Goal: Information Seeking & Learning: Learn about a topic

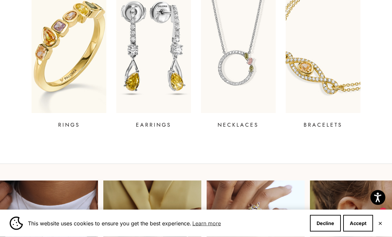
scroll to position [267, 0]
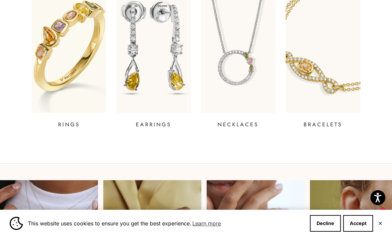
click at [72, 124] on p "RINGS" at bounding box center [69, 125] width 22 height 8
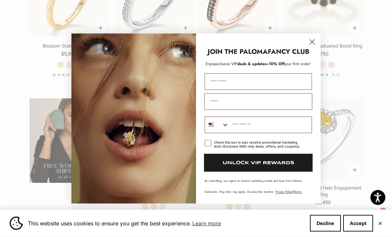
scroll to position [963, 0]
click at [315, 47] on circle "Close dialog" at bounding box center [312, 41] width 11 height 11
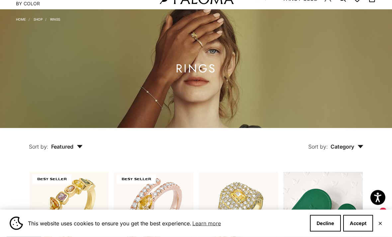
scroll to position [27, 0]
click at [348, 150] on span "Category" at bounding box center [346, 146] width 33 height 7
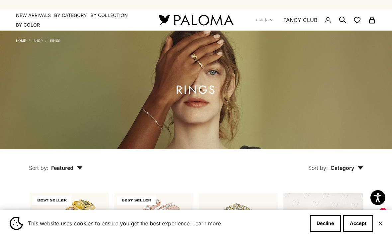
scroll to position [0, 0]
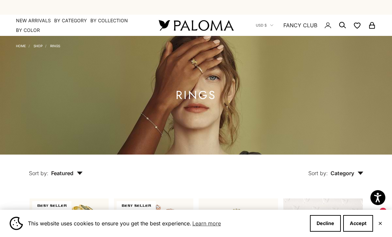
click at [65, 19] on summary "By Category" at bounding box center [70, 20] width 33 height 7
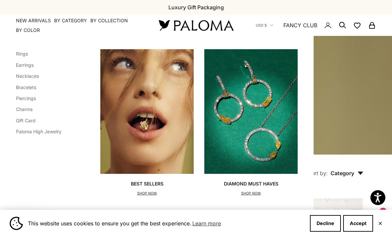
click at [30, 63] on link "Earrings" at bounding box center [25, 65] width 18 height 6
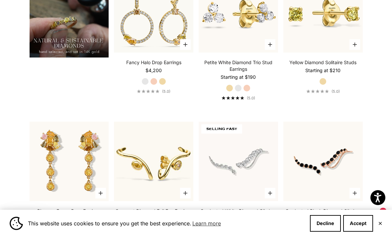
scroll to position [523, 0]
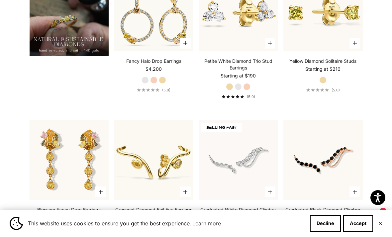
click at [325, 64] on link "Yellow Diamond Solitaire Studs" at bounding box center [322, 61] width 67 height 7
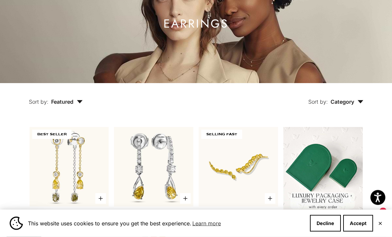
scroll to position [0, 0]
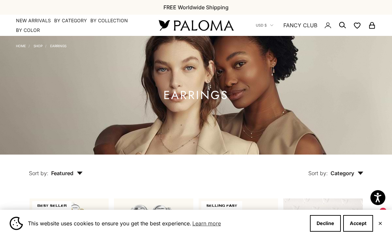
click at [68, 17] on summary "By Category" at bounding box center [70, 20] width 33 height 7
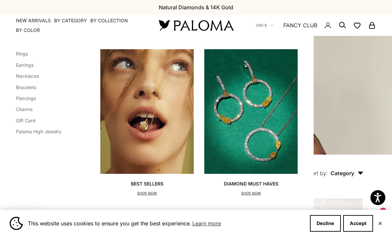
click at [30, 78] on link "Necklaces" at bounding box center [27, 76] width 23 height 6
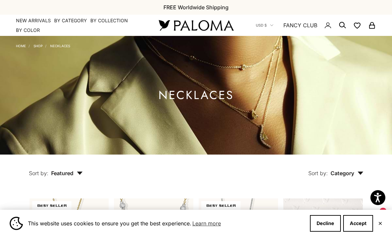
click at [340, 25] on icon "Secondary navigation" at bounding box center [342, 25] width 8 height 8
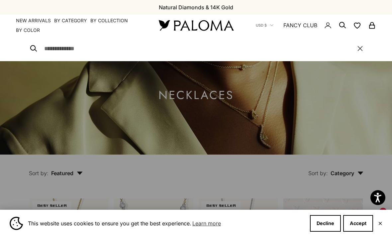
click at [56, 47] on input "Search" at bounding box center [197, 48] width 307 height 9
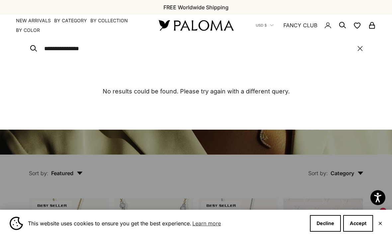
type input "**********"
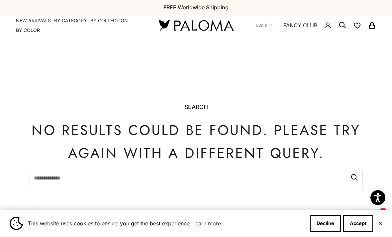
click at [301, 29] on link "FANCY CLUB" at bounding box center [300, 25] width 34 height 9
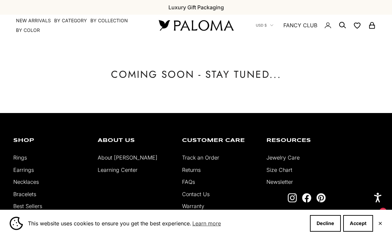
click at [359, 23] on icon "Secondary navigation" at bounding box center [357, 25] width 6 height 5
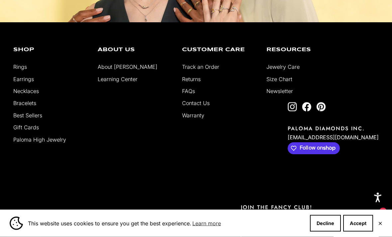
scroll to position [355, 0]
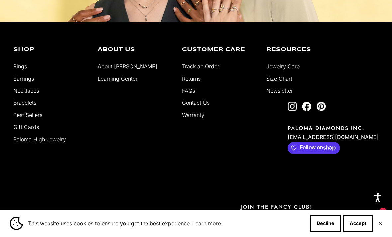
click at [53, 141] on link "Paloma High Jewelry" at bounding box center [39, 139] width 53 height 7
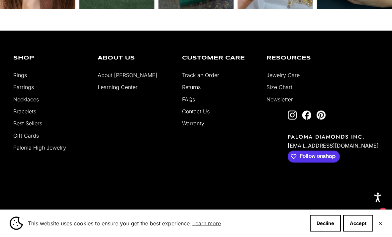
scroll to position [2103, 0]
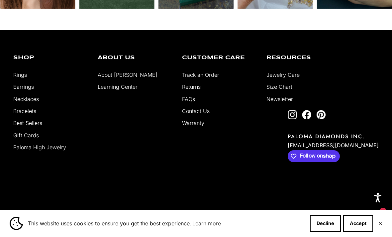
click at [287, 90] on link "Size Chart" at bounding box center [279, 86] width 26 height 7
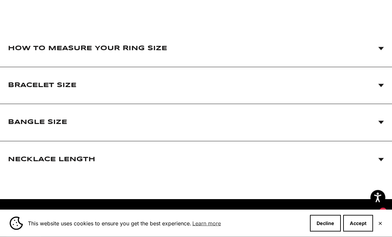
scroll to position [114, 0]
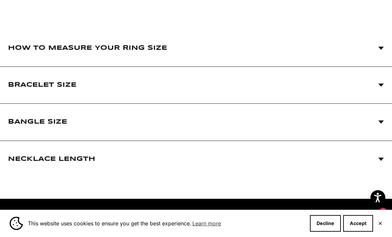
click at [383, 53] on span "How to Measure Your Ring Size" at bounding box center [196, 48] width 376 height 37
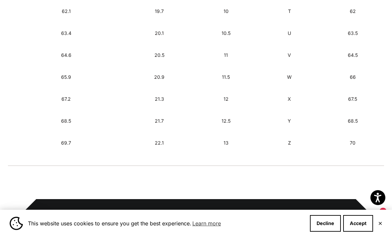
scroll to position [712, 0]
